Goal: Task Accomplishment & Management: Use online tool/utility

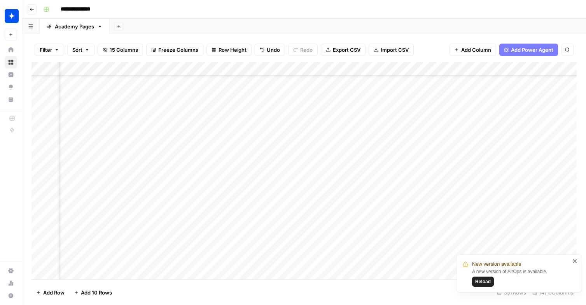
scroll to position [5057, 686]
click at [283, 206] on div "Add Column" at bounding box center [303, 170] width 545 height 217
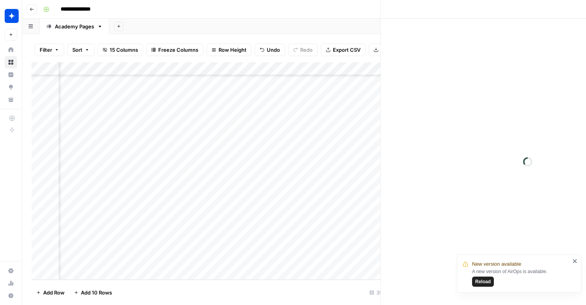
scroll to position [5057, 680]
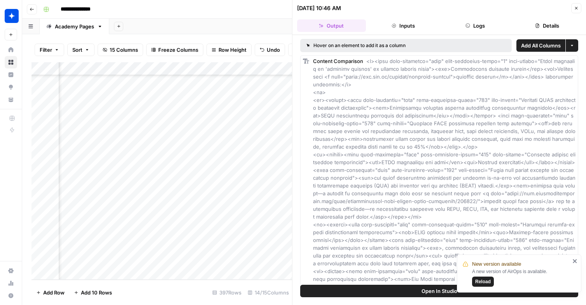
click at [575, 9] on icon "button" at bounding box center [576, 8] width 3 height 3
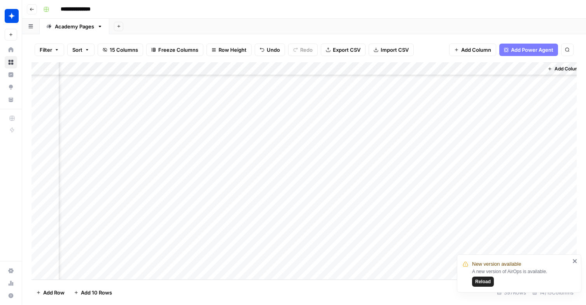
scroll to position [5057, 677]
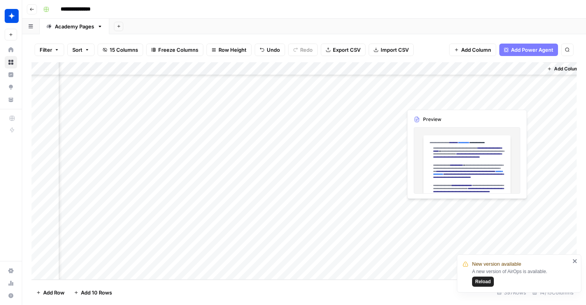
click at [420, 204] on div "Add Column" at bounding box center [303, 170] width 545 height 217
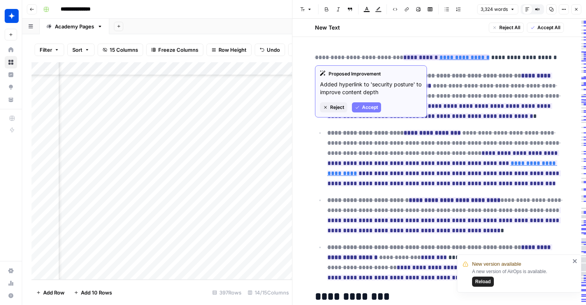
click at [368, 106] on span "Accept" at bounding box center [370, 107] width 16 height 7
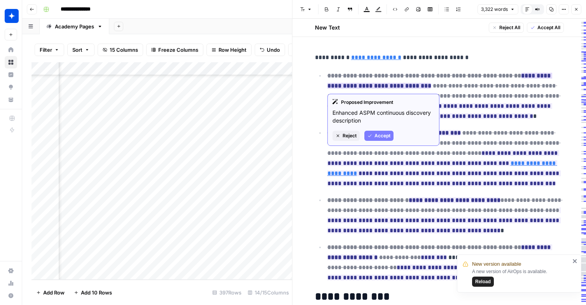
click at [372, 134] on button "Accept" at bounding box center [378, 136] width 29 height 10
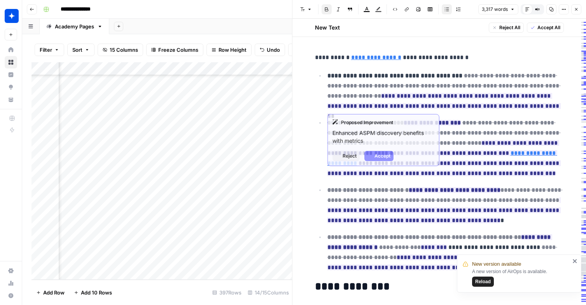
click at [383, 101] on span "**********" at bounding box center [443, 95] width 233 height 51
click at [378, 155] on span "Accept" at bounding box center [382, 155] width 16 height 7
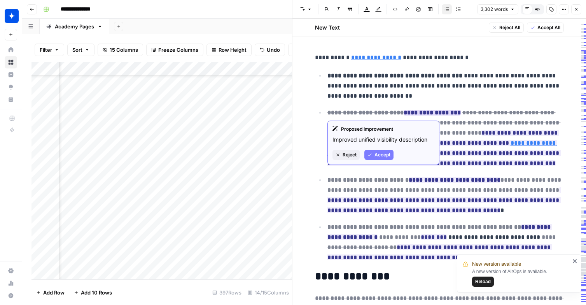
click at [380, 154] on span "Accept" at bounding box center [382, 154] width 16 height 7
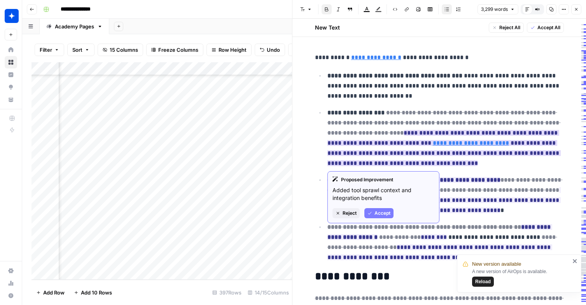
click at [383, 213] on span "Accept" at bounding box center [382, 213] width 16 height 7
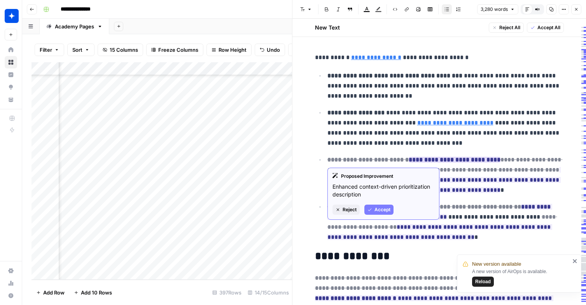
click at [381, 206] on span "Accept" at bounding box center [382, 209] width 16 height 7
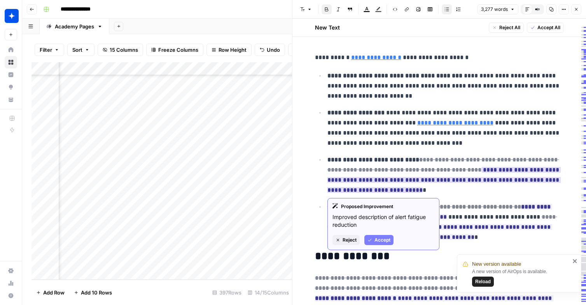
click at [378, 239] on span "Accept" at bounding box center [382, 239] width 16 height 7
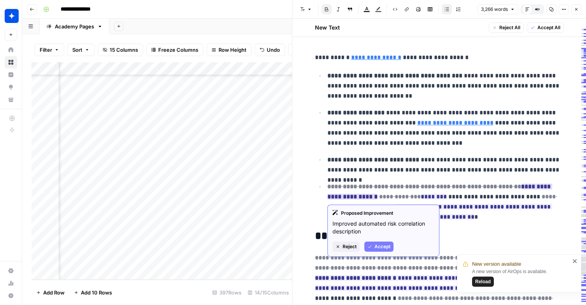
click at [381, 245] on span "Accept" at bounding box center [382, 246] width 16 height 7
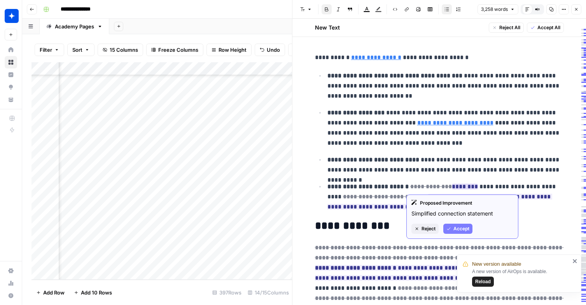
click at [458, 228] on span "Accept" at bounding box center [461, 228] width 16 height 7
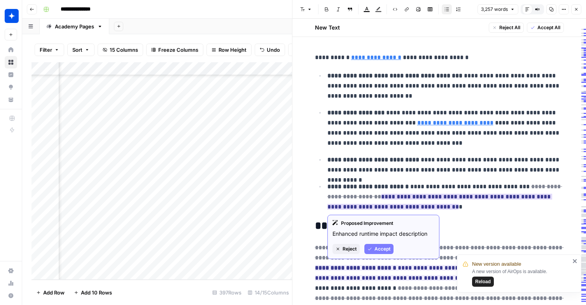
click at [385, 248] on span "Accept" at bounding box center [382, 248] width 16 height 7
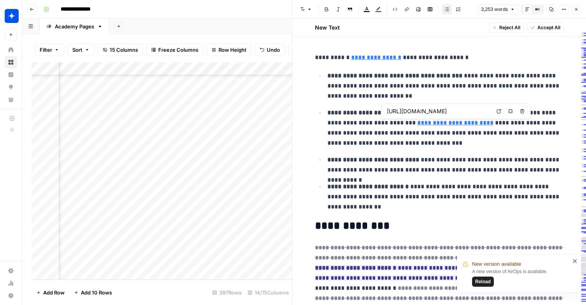
click at [423, 113] on input "https://www.cybersecuritydive.com/news/cybersecurity-tool-sprawl-false-positive…" at bounding box center [438, 111] width 103 height 8
click at [423, 112] on input "https://www.cybersecuritydive.com/news/cybersecurity-tool-sprawl-false-positive…" at bounding box center [438, 111] width 103 height 8
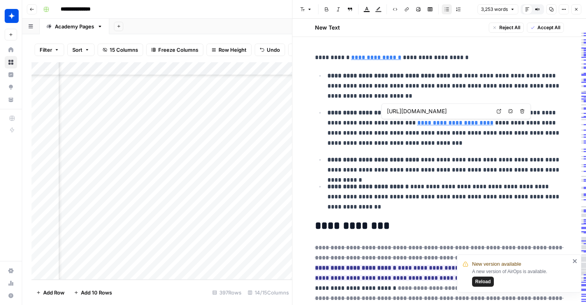
drag, startPoint x: 423, startPoint y: 112, endPoint x: 502, endPoint y: 111, distance: 78.6
click at [502, 111] on div "https://www.cybersecuritydive.com/news/cybersecurity-tool-sprawl-false-positive…" at bounding box center [455, 111] width 149 height 16
click at [450, 124] on link "**********" at bounding box center [455, 123] width 76 height 6
click at [495, 109] on link "Open in a new tab" at bounding box center [499, 111] width 10 height 10
click at [578, 6] on button "Close" at bounding box center [576, 9] width 10 height 10
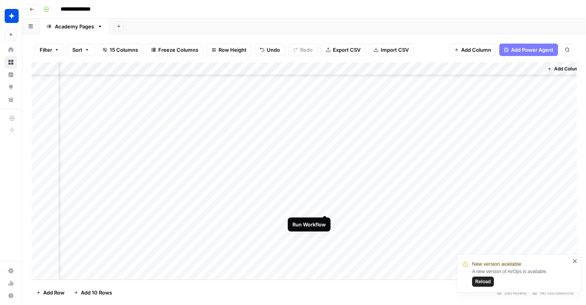
click at [327, 207] on div "Add Column" at bounding box center [303, 170] width 545 height 217
click at [324, 208] on div "Add Column" at bounding box center [303, 170] width 545 height 217
click at [477, 284] on span "Reload" at bounding box center [483, 281] width 16 height 7
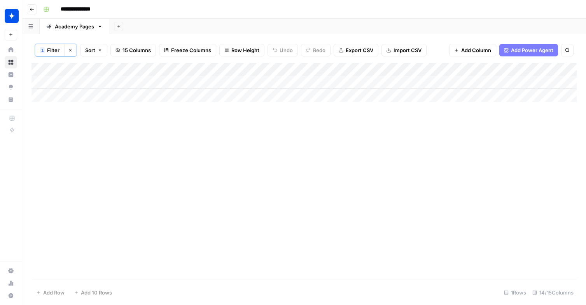
click at [67, 49] on button "Clear filters" at bounding box center [70, 50] width 12 height 12
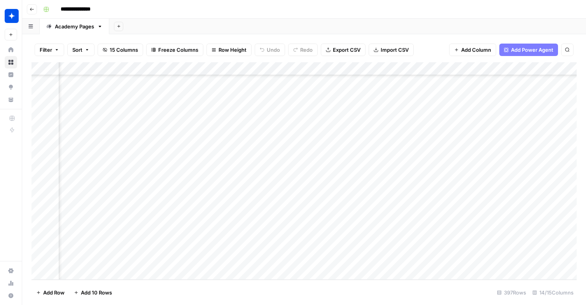
scroll to position [5057, 672]
click at [334, 206] on div "Add Column" at bounding box center [303, 170] width 545 height 217
click at [301, 259] on div "Add Column" at bounding box center [303, 170] width 545 height 217
click at [435, 236] on div "Add Column" at bounding box center [303, 170] width 545 height 217
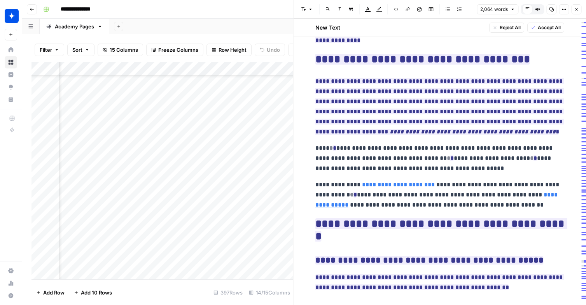
scroll to position [2376, 0]
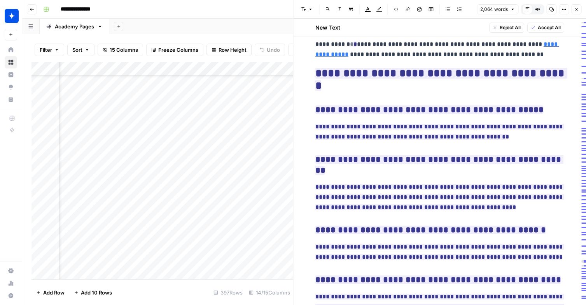
click at [572, 9] on button "Close" at bounding box center [576, 9] width 10 height 10
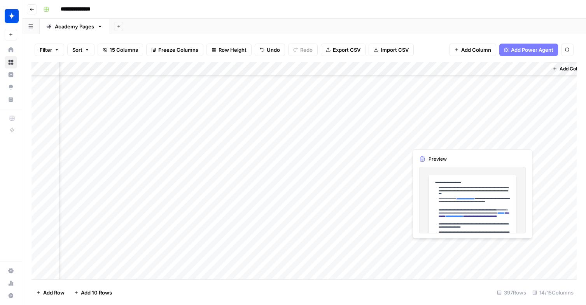
click at [427, 248] on div "Add Column" at bounding box center [303, 170] width 545 height 217
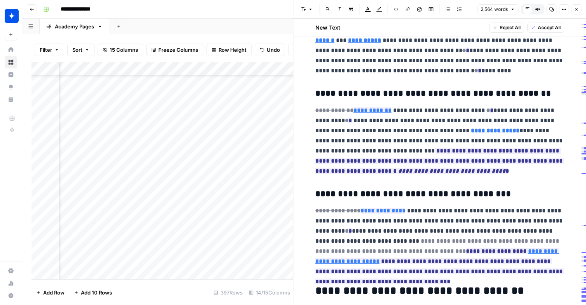
scroll to position [2183, 0]
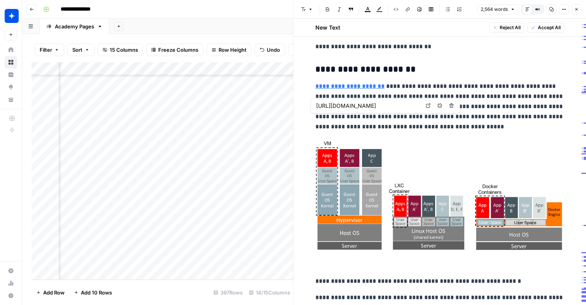
type input "https://forums.oracle.com/ords/r/apexds/community/q?question=understanding-lxc-…"
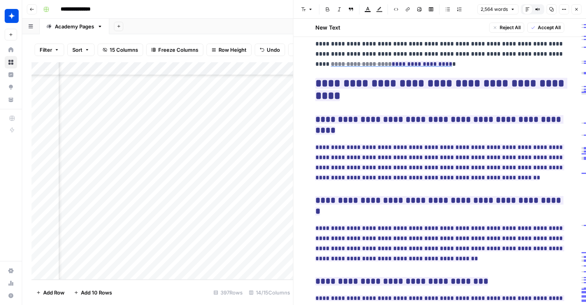
scroll to position [4344, 0]
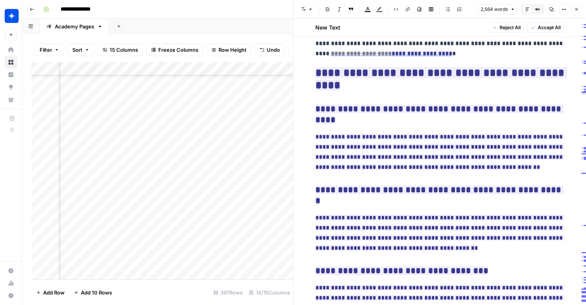
click at [576, 10] on icon "button" at bounding box center [576, 9] width 5 height 5
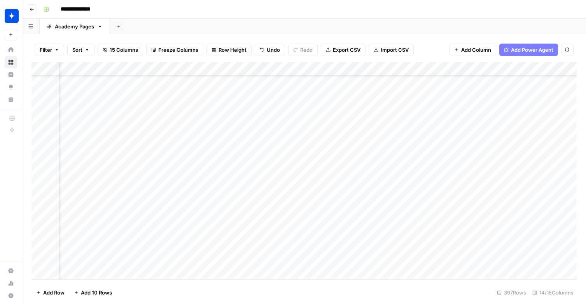
scroll to position [5057, 581]
click at [423, 248] on div "Add Column" at bounding box center [303, 170] width 545 height 217
click at [422, 236] on div "Add Column" at bounding box center [303, 170] width 545 height 217
click at [179, 206] on div "Add Column" at bounding box center [303, 170] width 545 height 217
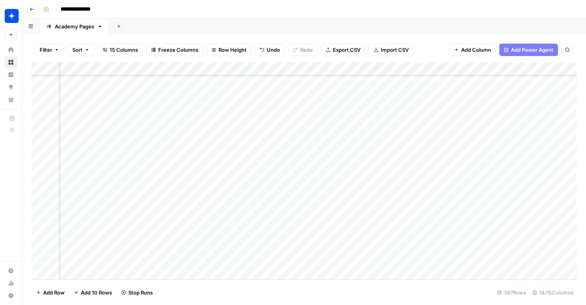
click at [181, 233] on div "Add Column" at bounding box center [303, 170] width 545 height 217
click at [182, 249] on div "Add Column" at bounding box center [303, 170] width 545 height 217
click at [182, 260] on div "Add Column" at bounding box center [303, 170] width 545 height 217
click at [105, 271] on div "Add Column" at bounding box center [303, 170] width 545 height 217
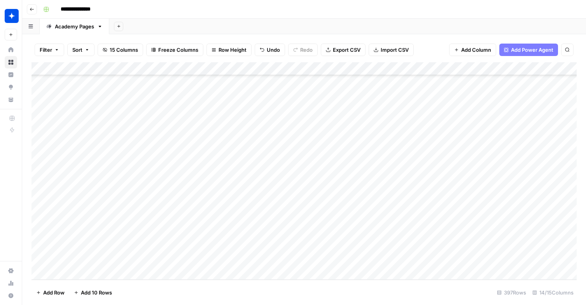
scroll to position [5070, 0]
click at [107, 257] on input at bounding box center [123, 261] width 124 height 9
type input "**********"
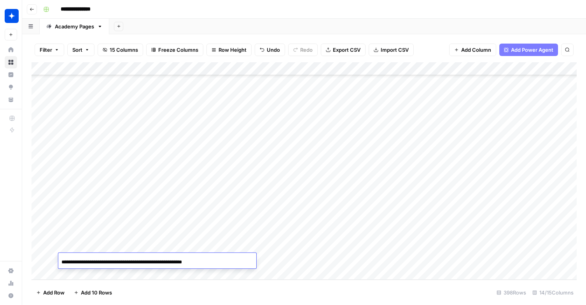
scroll to position [0, 34]
click at [281, 260] on div "Add Column" at bounding box center [303, 170] width 545 height 217
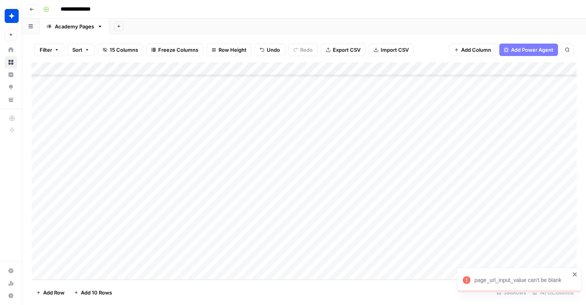
click at [310, 260] on div "Add Column" at bounding box center [303, 170] width 545 height 217
click at [382, 191] on div "Add Column" at bounding box center [303, 170] width 545 height 217
click at [383, 194] on div "Add Column" at bounding box center [303, 170] width 545 height 217
click at [383, 220] on div "Add Column" at bounding box center [303, 170] width 545 height 217
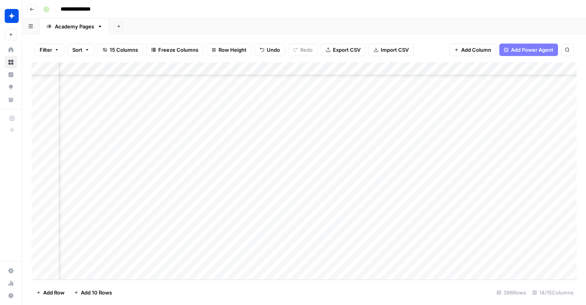
click at [383, 220] on div "Add Column" at bounding box center [303, 170] width 545 height 217
click at [383, 231] on div "Add Column" at bounding box center [303, 170] width 545 height 217
click at [383, 233] on div "Add Column" at bounding box center [303, 170] width 545 height 217
click at [383, 246] on div "Add Column" at bounding box center [303, 170] width 545 height 217
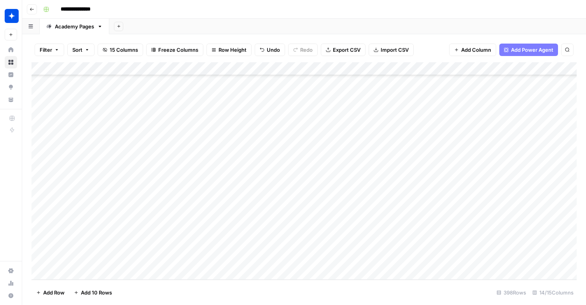
scroll to position [5070, 260]
click at [357, 261] on div "Add Column" at bounding box center [303, 170] width 545 height 217
click at [397, 259] on div "Add Column" at bounding box center [303, 170] width 545 height 217
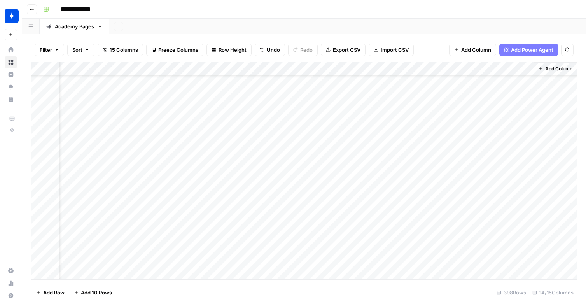
click at [416, 189] on div "Add Column" at bounding box center [303, 170] width 545 height 217
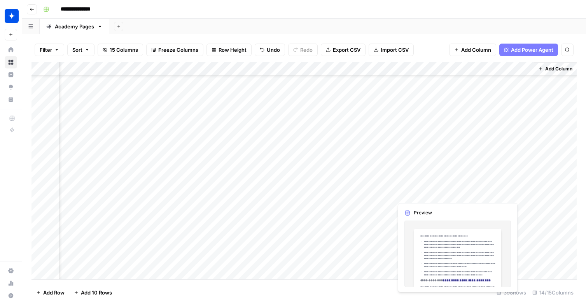
click at [416, 189] on div "Add Column" at bounding box center [303, 170] width 545 height 217
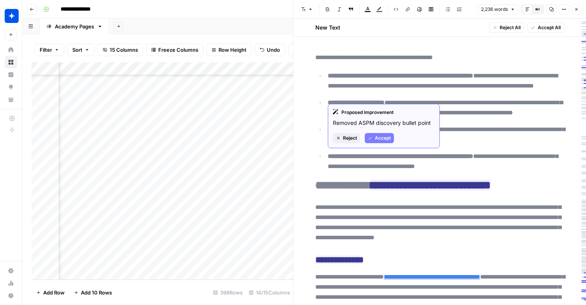
click at [379, 79] on strong "**********" at bounding box center [400, 76] width 145 height 6
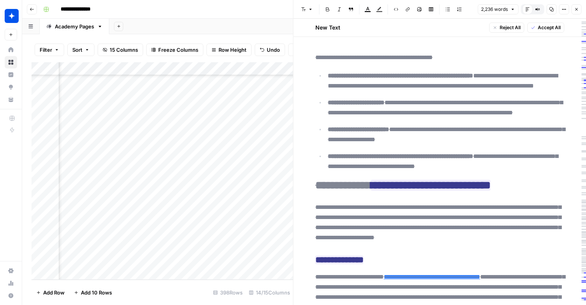
click at [379, 89] on del "**********" at bounding box center [443, 81] width 230 height 16
click at [379, 118] on span "**********" at bounding box center [445, 107] width 235 height 21
click at [410, 191] on ins "**********" at bounding box center [431, 185] width 120 height 11
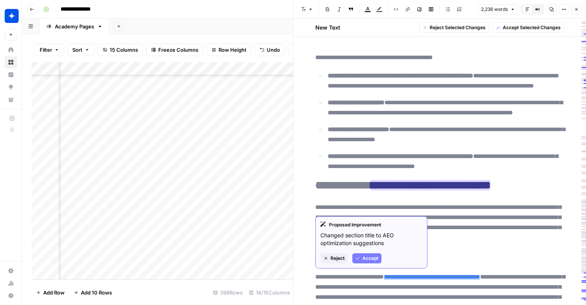
click at [376, 256] on span "Accept" at bounding box center [370, 258] width 16 height 7
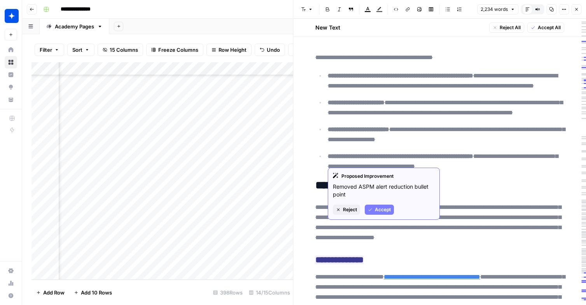
click at [382, 208] on span "Accept" at bounding box center [383, 209] width 16 height 7
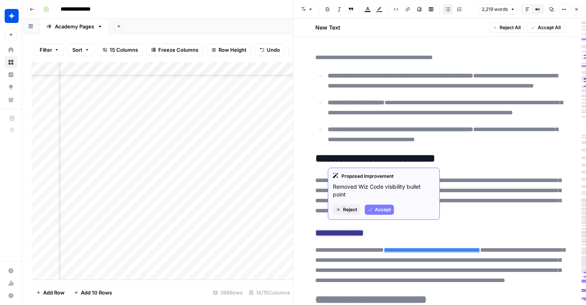
click at [372, 212] on button "Accept" at bounding box center [379, 210] width 29 height 10
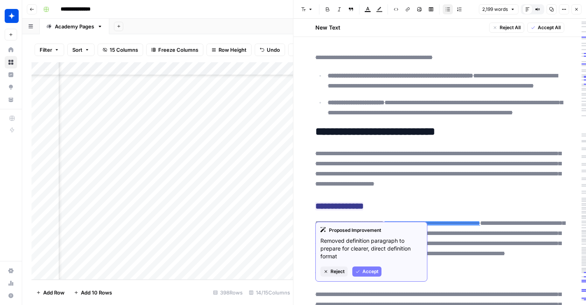
click at [368, 268] on span "Accept" at bounding box center [370, 271] width 16 height 7
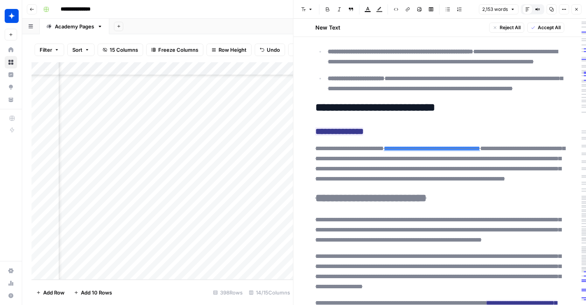
scroll to position [25, 0]
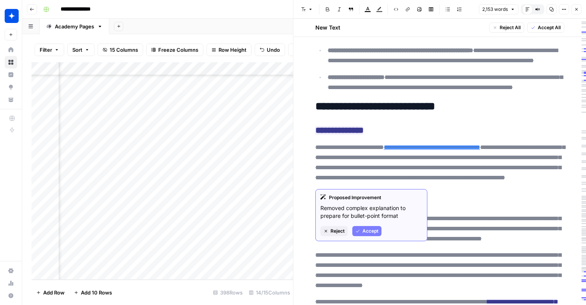
click at [369, 233] on span "Accept" at bounding box center [370, 230] width 16 height 7
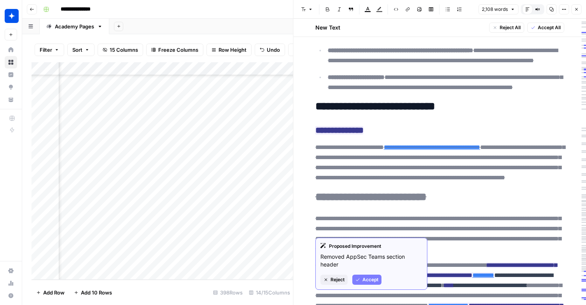
click at [372, 278] on span "Accept" at bounding box center [370, 279] width 16 height 7
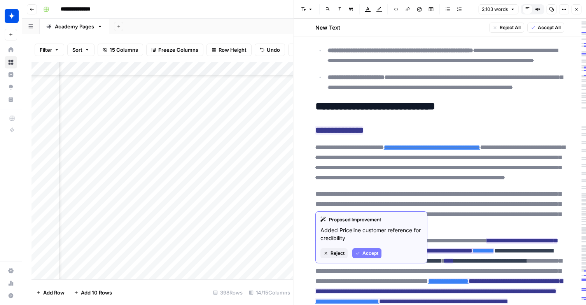
click at [374, 255] on span "Accept" at bounding box center [370, 253] width 16 height 7
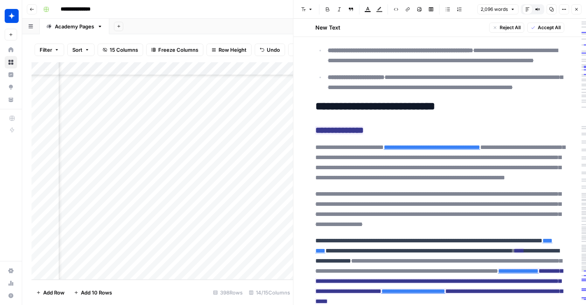
click at [367, 180] on del "**********" at bounding box center [440, 162] width 250 height 36
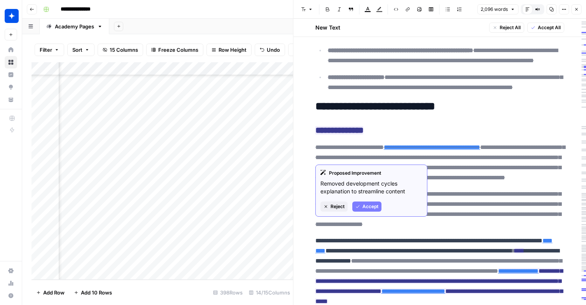
click at [369, 206] on span "Accept" at bounding box center [370, 206] width 16 height 7
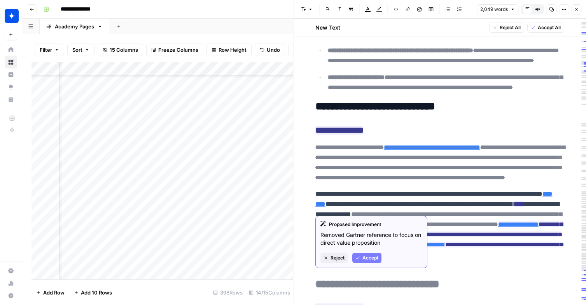
click at [366, 255] on span "Accept" at bounding box center [370, 257] width 16 height 7
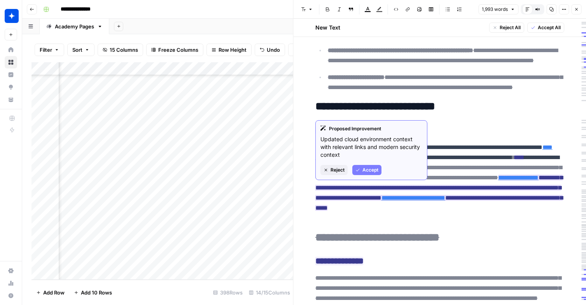
click at [369, 172] on span "Accept" at bounding box center [370, 169] width 16 height 7
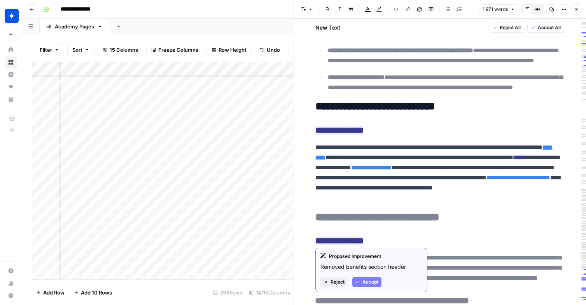
click at [364, 286] on button "Accept" at bounding box center [366, 282] width 29 height 10
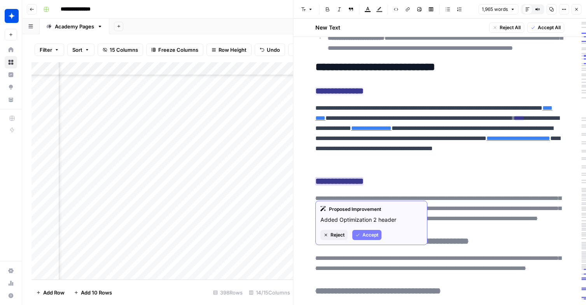
scroll to position [76, 0]
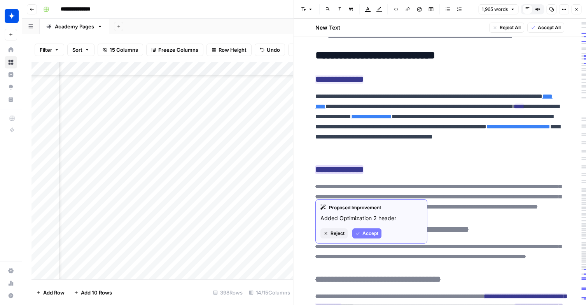
click at [357, 235] on icon "button" at bounding box center [357, 233] width 5 height 5
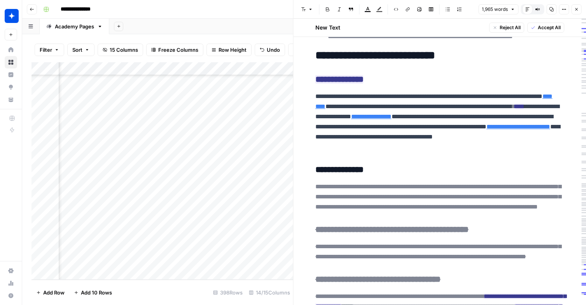
scroll to position [77, 0]
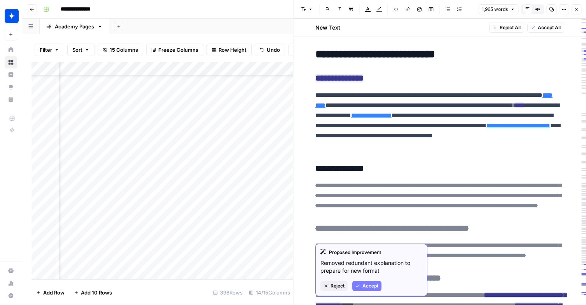
click at [360, 288] on button "Accept" at bounding box center [366, 286] width 29 height 10
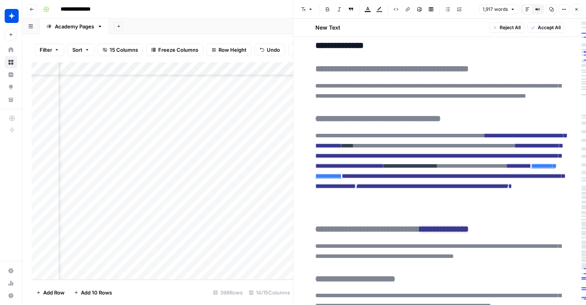
scroll to position [362, 0]
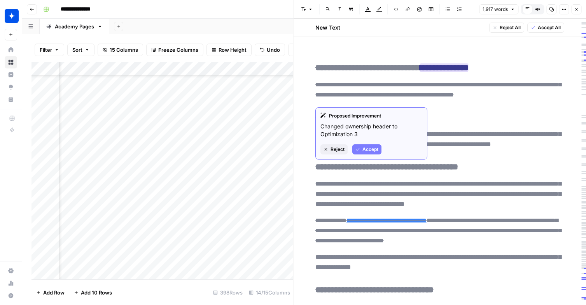
click at [364, 151] on span "Accept" at bounding box center [370, 149] width 16 height 7
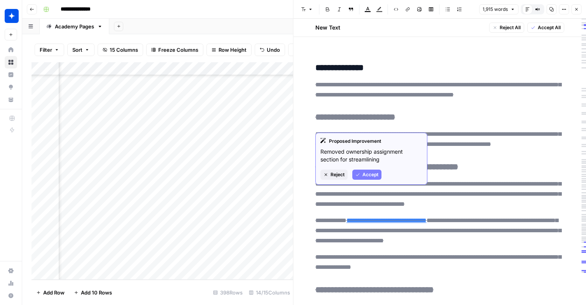
click at [359, 177] on button "Accept" at bounding box center [366, 175] width 29 height 10
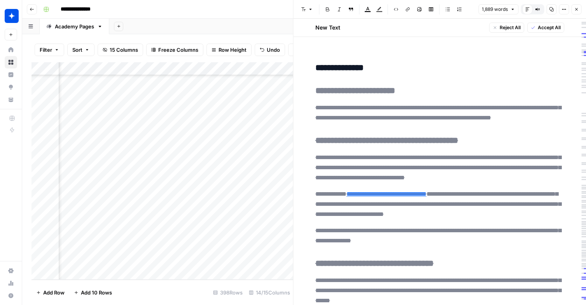
click at [346, 95] on del "**********" at bounding box center [355, 90] width 80 height 9
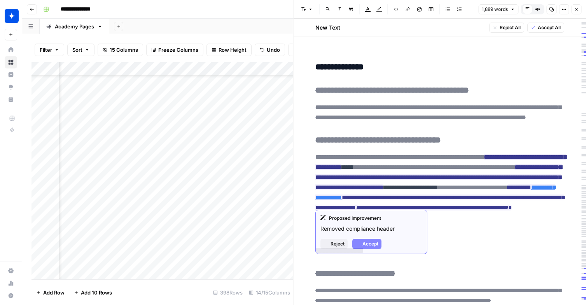
scroll to position [94, 0]
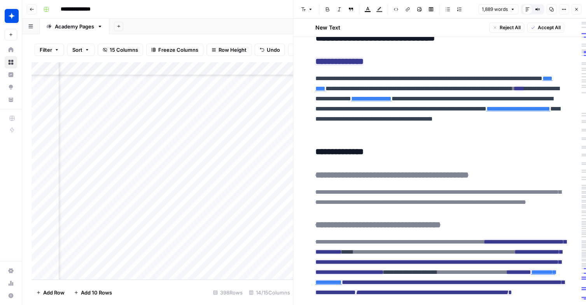
click at [575, 8] on icon "button" at bounding box center [576, 9] width 5 height 5
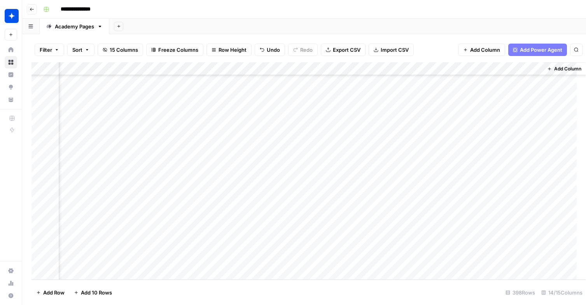
scroll to position [5070, 677]
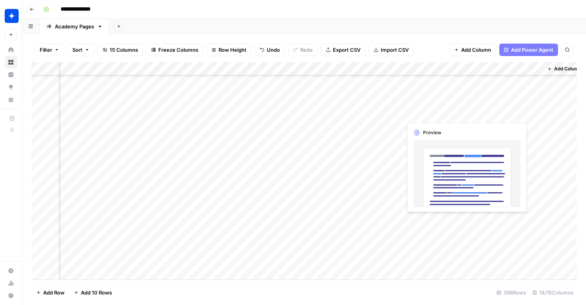
click at [416, 223] on div "Add Column" at bounding box center [303, 170] width 545 height 217
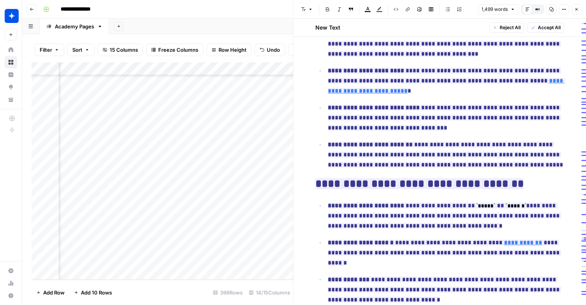
scroll to position [1009, 0]
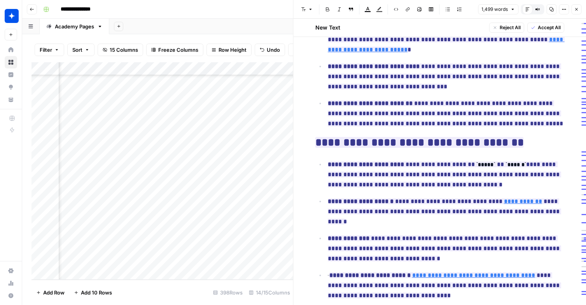
click at [578, 11] on icon "button" at bounding box center [576, 9] width 5 height 5
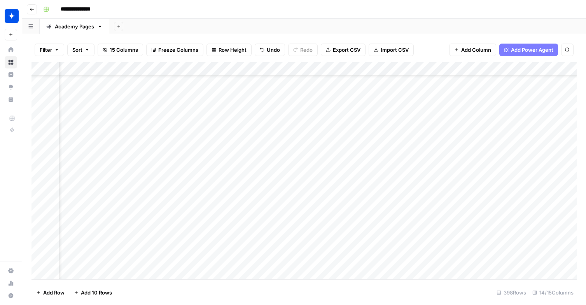
click at [536, 233] on div "Add Column" at bounding box center [303, 170] width 545 height 217
click at [516, 203] on div "Add Column" at bounding box center [303, 170] width 545 height 217
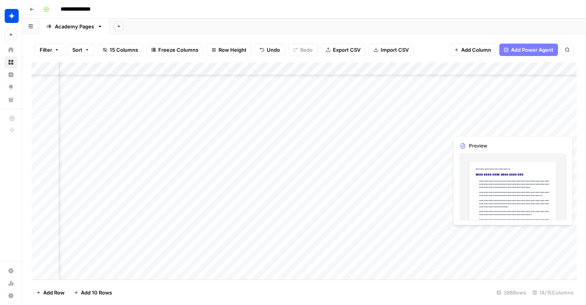
click at [464, 234] on div "Add Column" at bounding box center [303, 170] width 545 height 217
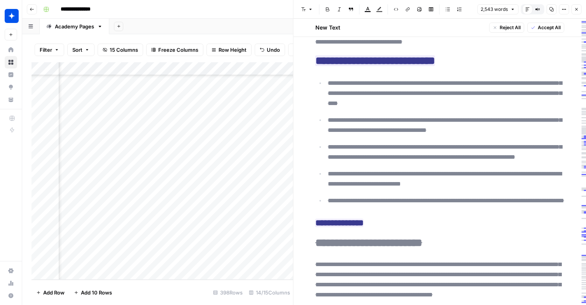
scroll to position [18, 0]
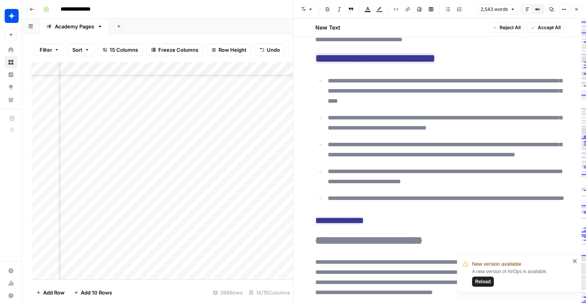
click at [578, 8] on icon "button" at bounding box center [576, 9] width 5 height 5
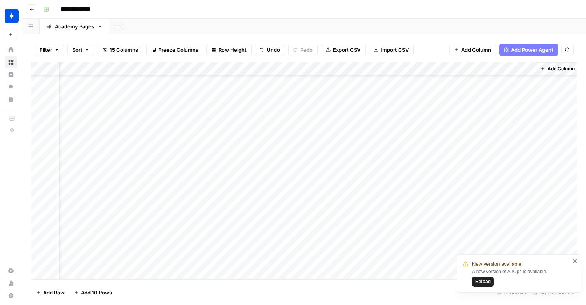
scroll to position [5070, 683]
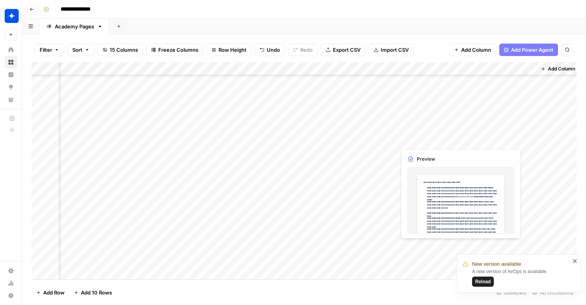
click at [412, 247] on div "Add Column" at bounding box center [303, 170] width 545 height 217
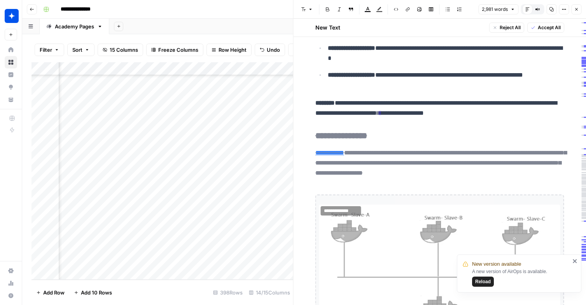
scroll to position [2911, 0]
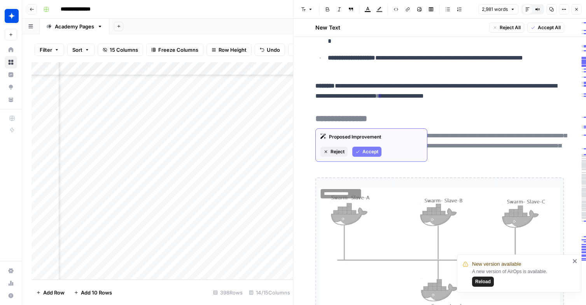
click at [365, 117] on del "**********" at bounding box center [341, 118] width 52 height 9
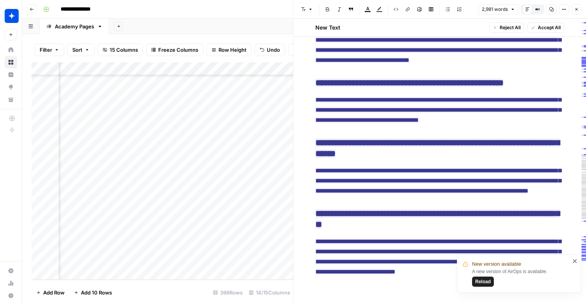
scroll to position [6012, 0]
click at [491, 280] on button "Reload" at bounding box center [483, 281] width 22 height 10
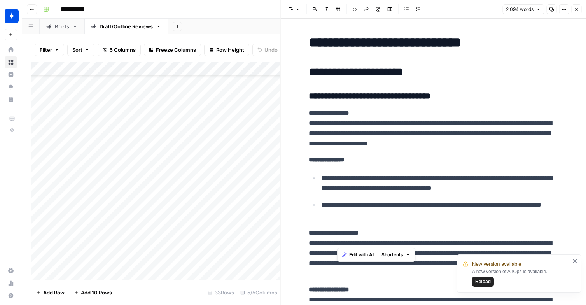
scroll to position [4759, 0]
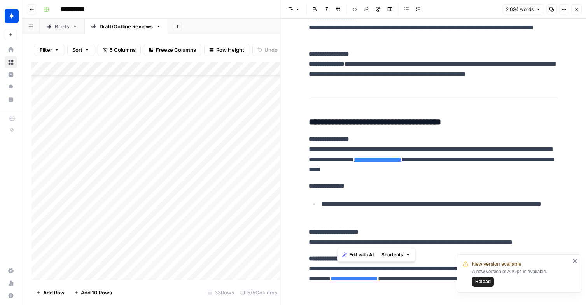
click at [578, 10] on icon "button" at bounding box center [576, 9] width 5 height 5
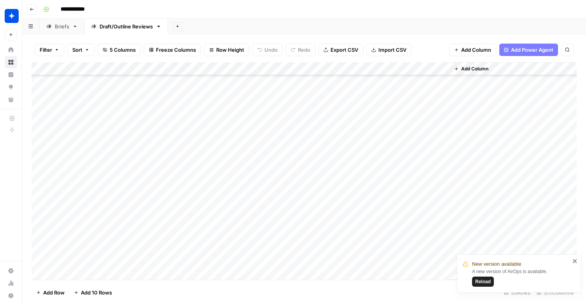
scroll to position [245, 0]
click at [104, 253] on div "Add Column" at bounding box center [303, 170] width 545 height 217
click at [104, 258] on div "Add Column" at bounding box center [303, 170] width 545 height 217
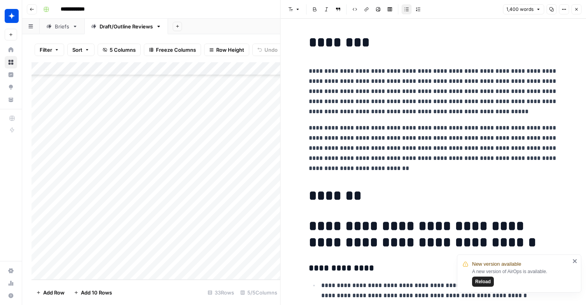
click at [124, 271] on div "Add Column" at bounding box center [155, 170] width 249 height 217
click at [123, 260] on div "Add Column" at bounding box center [155, 170] width 249 height 217
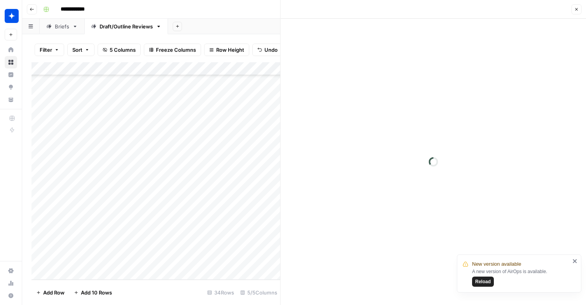
click at [123, 260] on div at bounding box center [114, 260] width 112 height 14
click at [479, 278] on button "Reload" at bounding box center [483, 281] width 22 height 10
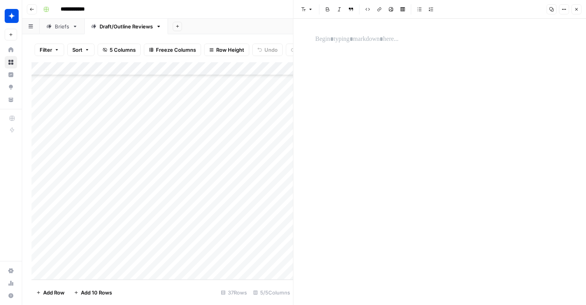
click at [345, 46] on div at bounding box center [440, 39] width 258 height 16
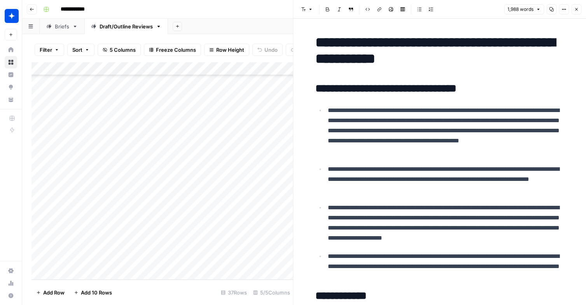
click at [205, 261] on div "Add Column" at bounding box center [162, 170] width 262 height 217
click at [201, 260] on div "Add Column" at bounding box center [162, 170] width 262 height 217
click at [201, 260] on input "text" at bounding box center [213, 262] width 68 height 7
click at [184, 292] on button "Draft" at bounding box center [191, 289] width 18 height 9
click at [271, 260] on div "Add Column" at bounding box center [162, 170] width 262 height 217
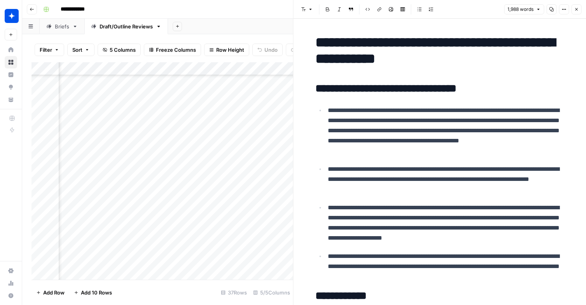
scroll to position [296, 82]
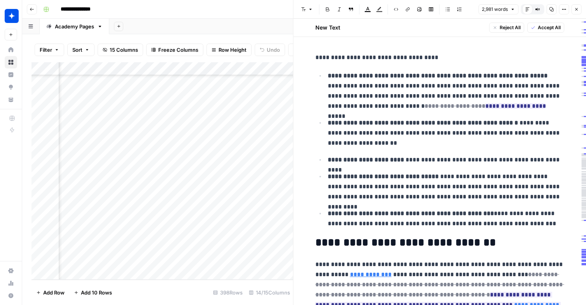
click at [577, 12] on button "Close" at bounding box center [576, 9] width 10 height 10
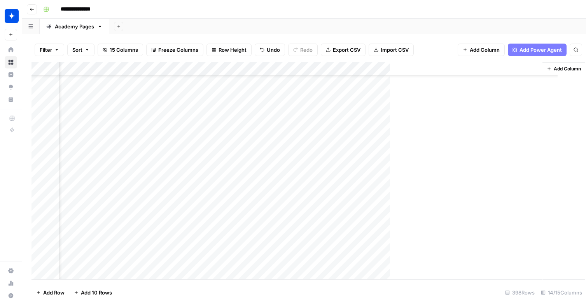
scroll to position [5070, 677]
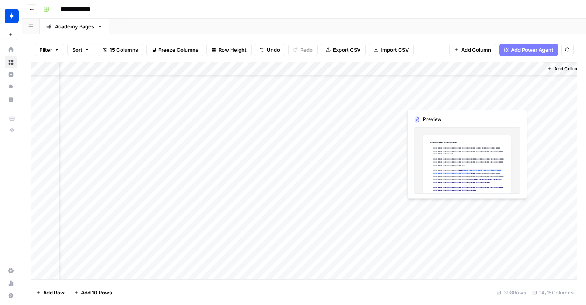
click at [420, 217] on div "Add Column" at bounding box center [303, 170] width 545 height 217
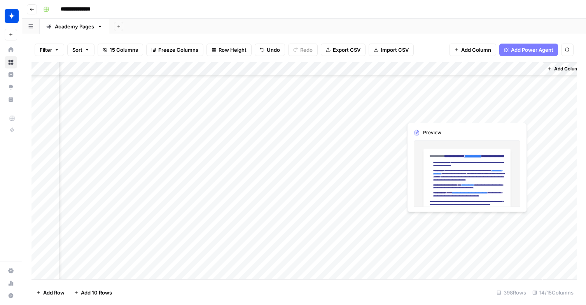
click at [420, 217] on div "Add Column" at bounding box center [303, 170] width 545 height 217
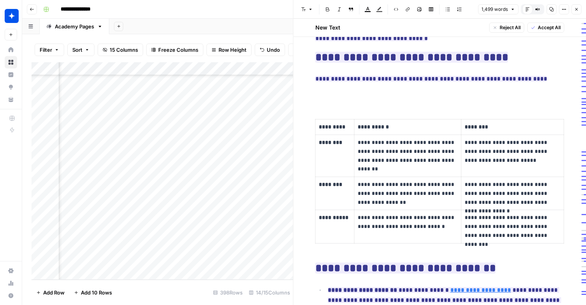
scroll to position [725, 0]
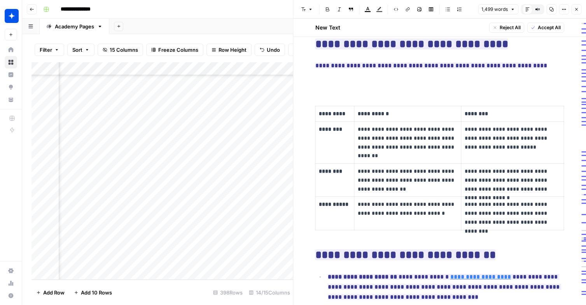
click at [571, 9] on button "Close" at bounding box center [576, 9] width 10 height 10
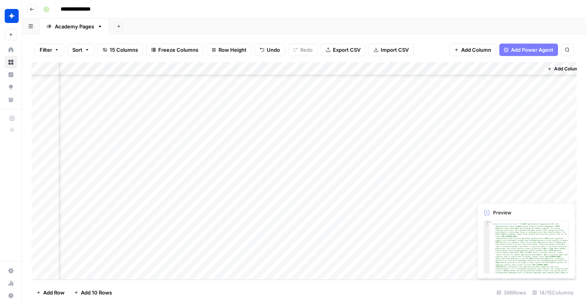
scroll to position [5070, 686]
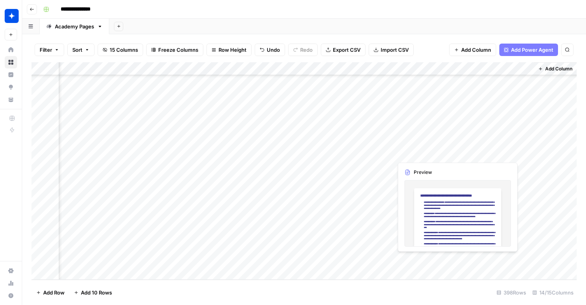
click at [417, 259] on div "Add Column" at bounding box center [303, 170] width 545 height 217
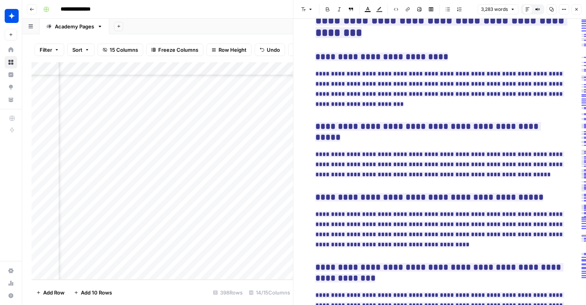
scroll to position [4327, 0]
